Goal: Task Accomplishment & Management: Manage account settings

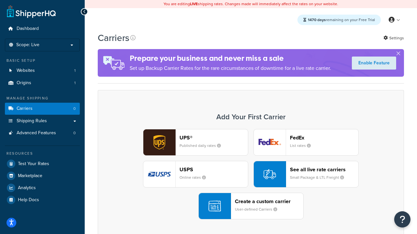
click at [251, 174] on div "UPS® Published daily rates FedEx List rates USPS Online rates See all live rate…" at bounding box center [250, 174] width 292 height 90
click at [324, 138] on header "FedEx" at bounding box center [324, 138] width 68 height 6
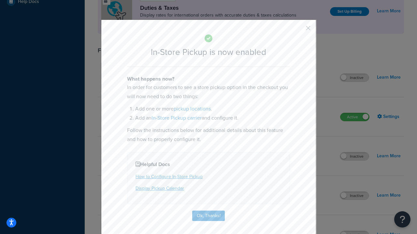
click at [298, 30] on button "button" at bounding box center [298, 31] width 2 height 2
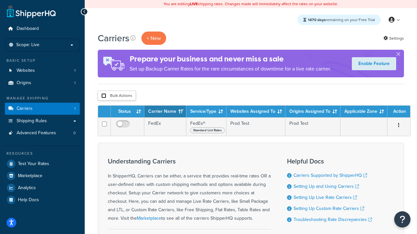
click at [103, 96] on input "checkbox" at bounding box center [103, 95] width 5 height 5
checkbox input "true"
click at [0, 0] on button "Delete" at bounding box center [0, 0] width 0 height 0
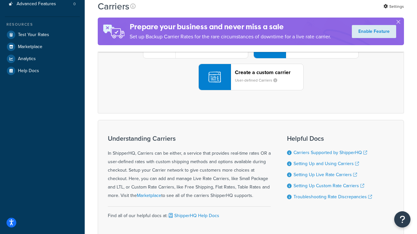
click at [251, 90] on div "UPS® Published daily rates FedEx List rates USPS Online rates See all live rate…" at bounding box center [250, 45] width 292 height 90
click at [324, 12] on header "FedEx" at bounding box center [324, 9] width 68 height 6
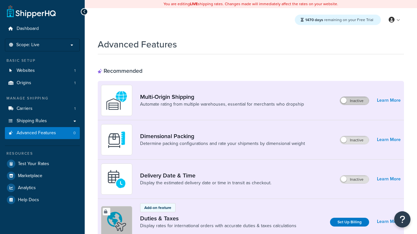
click at [354, 101] on label "Inactive" at bounding box center [354, 101] width 29 height 8
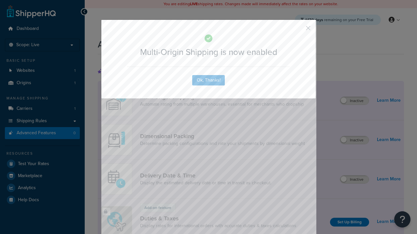
click at [298, 30] on button "button" at bounding box center [298, 31] width 2 height 2
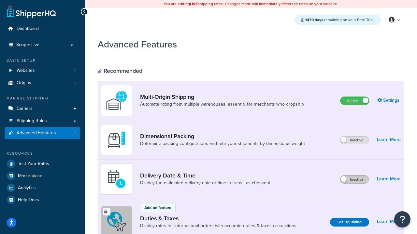
click at [354, 180] on label "Inactive" at bounding box center [354, 180] width 29 height 8
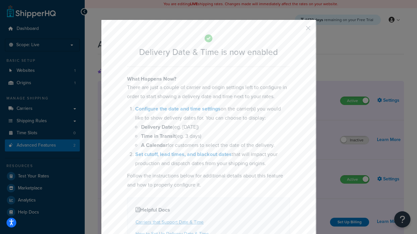
click at [298, 30] on button "button" at bounding box center [298, 31] width 2 height 2
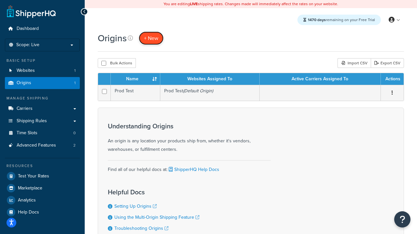
click at [151, 38] on span "+ New" at bounding box center [151, 37] width 14 height 7
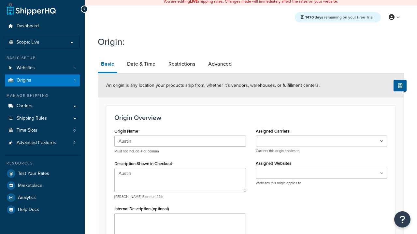
type textarea "Austin"
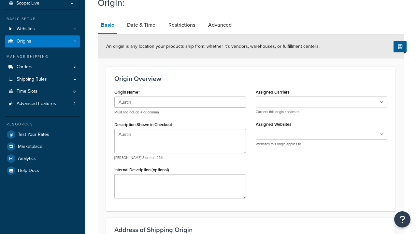
type input "Test Street"
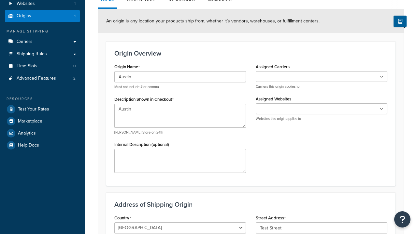
type input "Austin"
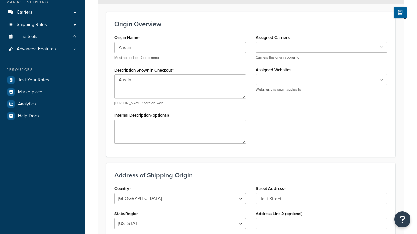
select select "43"
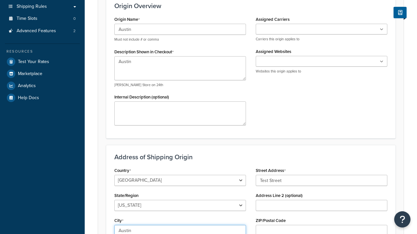
type input "Austin"
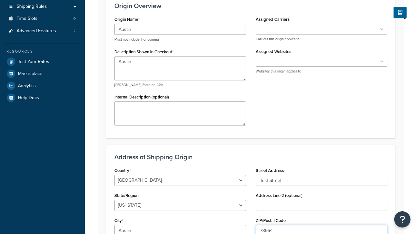
type input "78664"
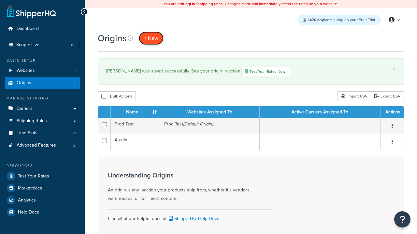
click at [151, 38] on span "+ New" at bounding box center [151, 37] width 14 height 7
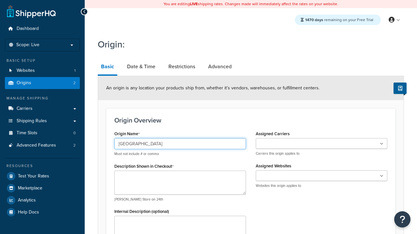
type input "[GEOGRAPHIC_DATA]"
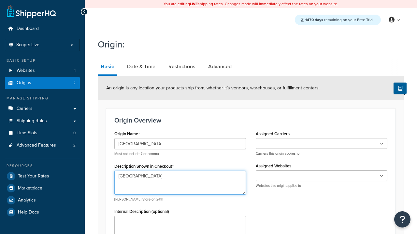
type textarea "[GEOGRAPHIC_DATA]"
type input "Test Street"
type input "Austin"
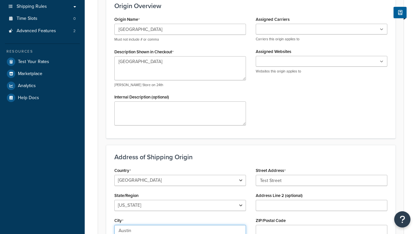
select select "43"
type input "Austin"
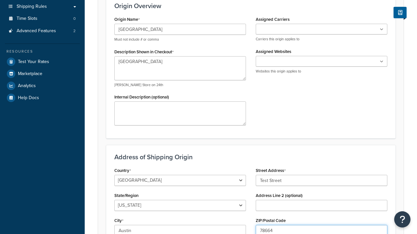
type input "78664"
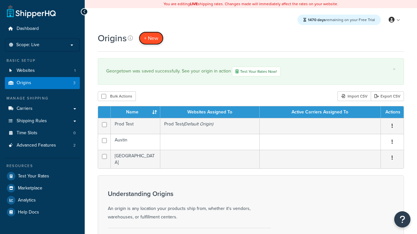
click at [151, 38] on span "+ New" at bounding box center [151, 37] width 14 height 7
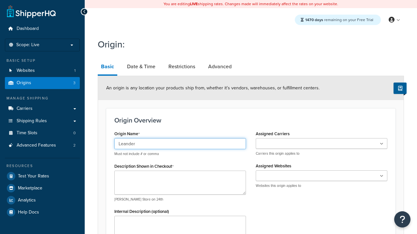
type input "Leander"
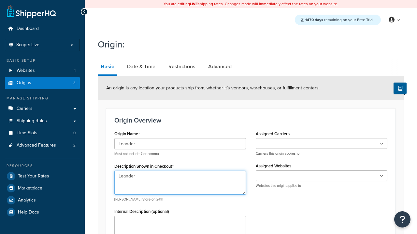
type textarea "Leander"
type input "Test Street"
type input "Austin"
select select "43"
type input "Austin"
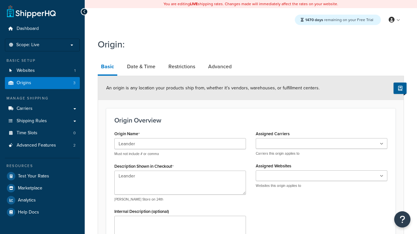
scroll to position [115, 0]
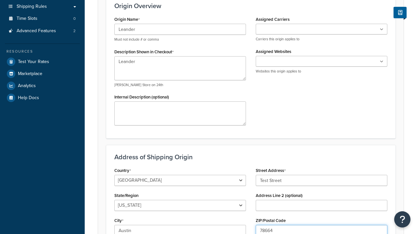
type input "78664"
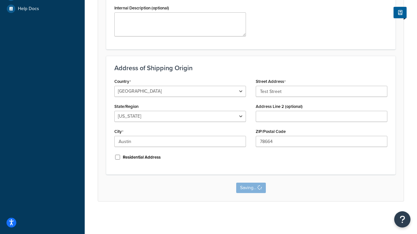
scroll to position [0, 0]
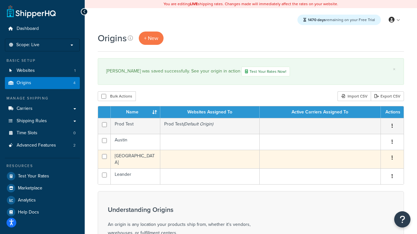
click at [392, 159] on icon "button" at bounding box center [391, 158] width 1 height 5
click at [0, 0] on link "Edit" at bounding box center [0, 0] width 0 height 0
